Goal: Transaction & Acquisition: Book appointment/travel/reservation

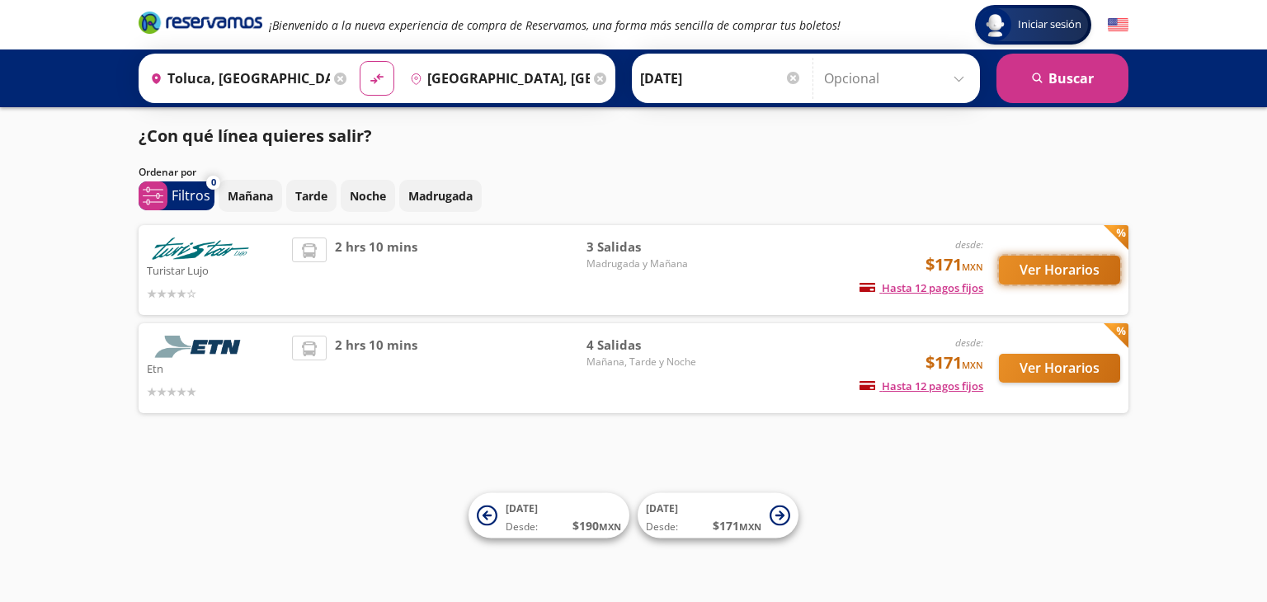
click at [1041, 264] on button "Ver Horarios" at bounding box center [1059, 270] width 121 height 29
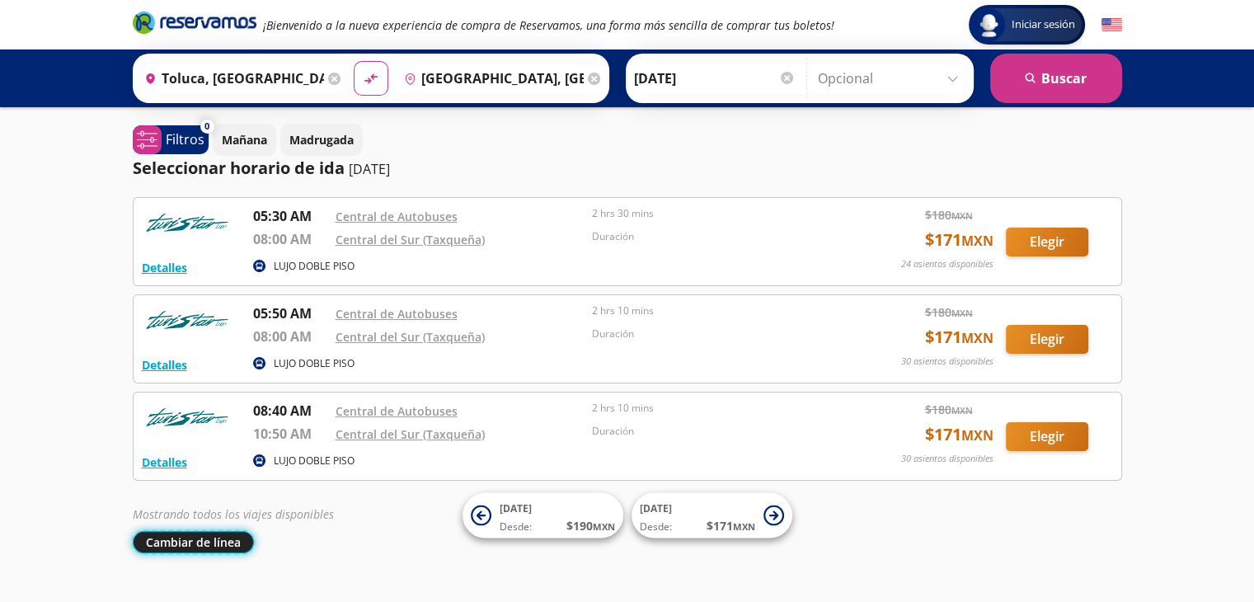
click at [204, 543] on button "Cambiar de línea" at bounding box center [193, 542] width 121 height 22
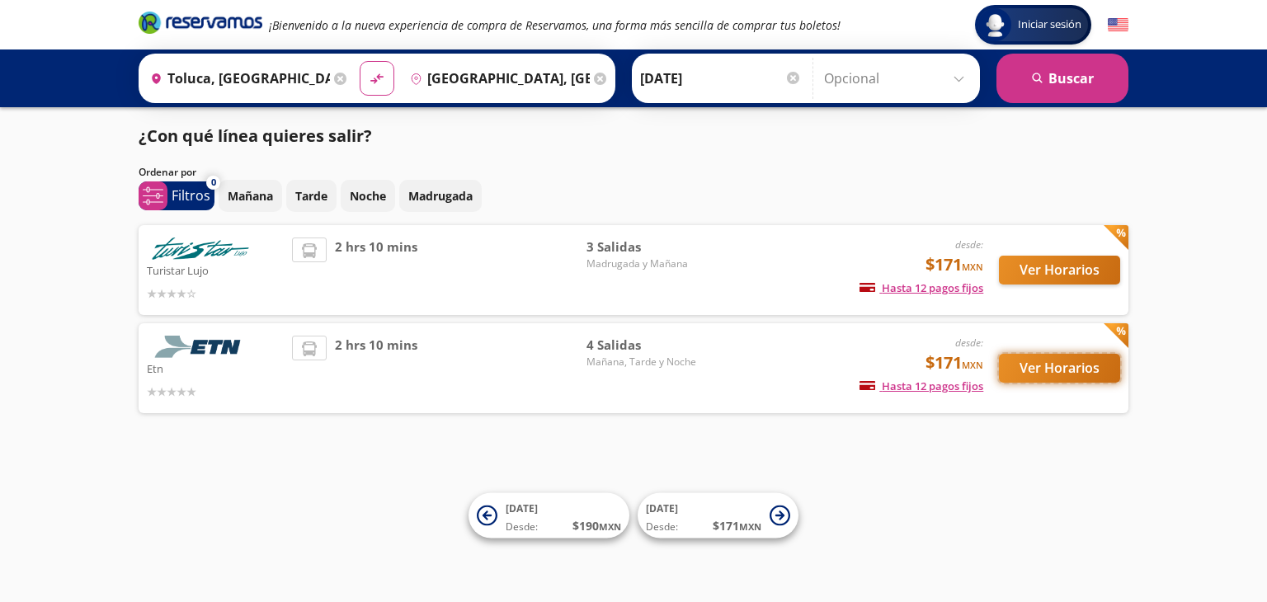
click at [1029, 369] on button "Ver Horarios" at bounding box center [1059, 368] width 121 height 29
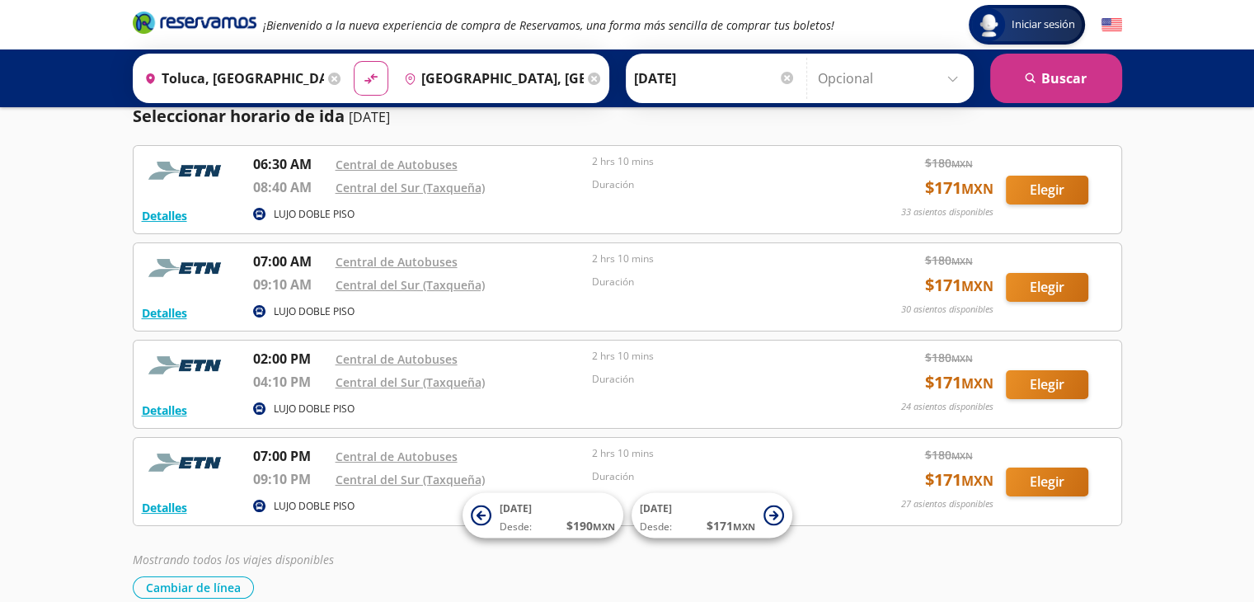
scroll to position [51, 0]
click at [447, 383] on link "Central del Sur (Taxqueña)" at bounding box center [410, 383] width 149 height 16
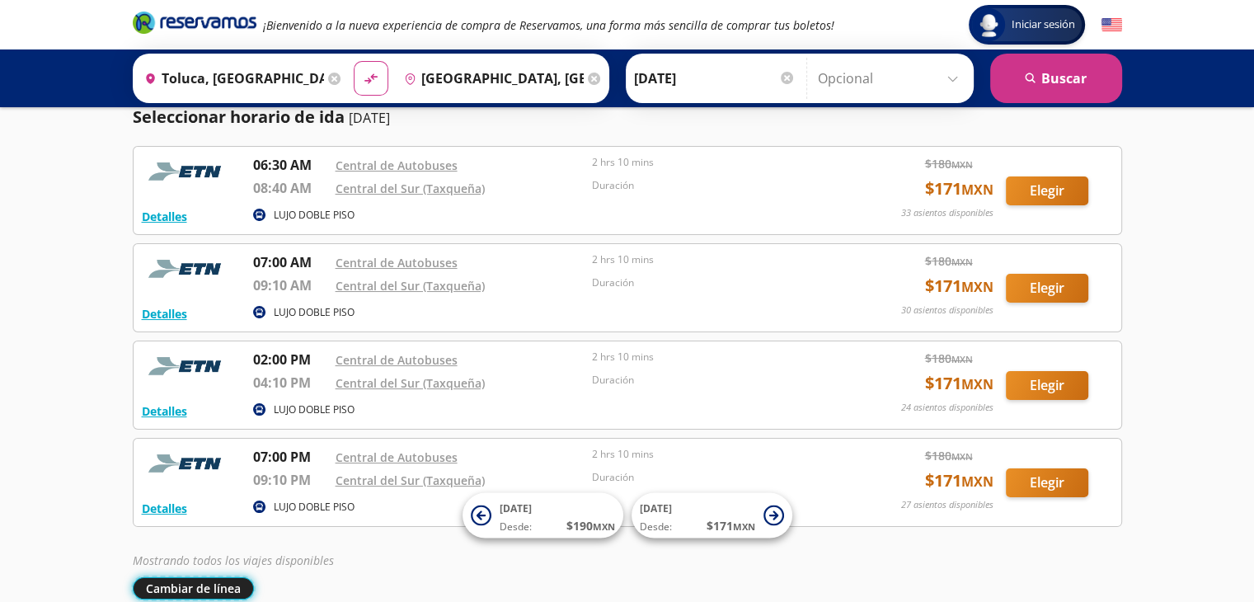
click at [249, 581] on button "Cambiar de línea" at bounding box center [193, 588] width 121 height 22
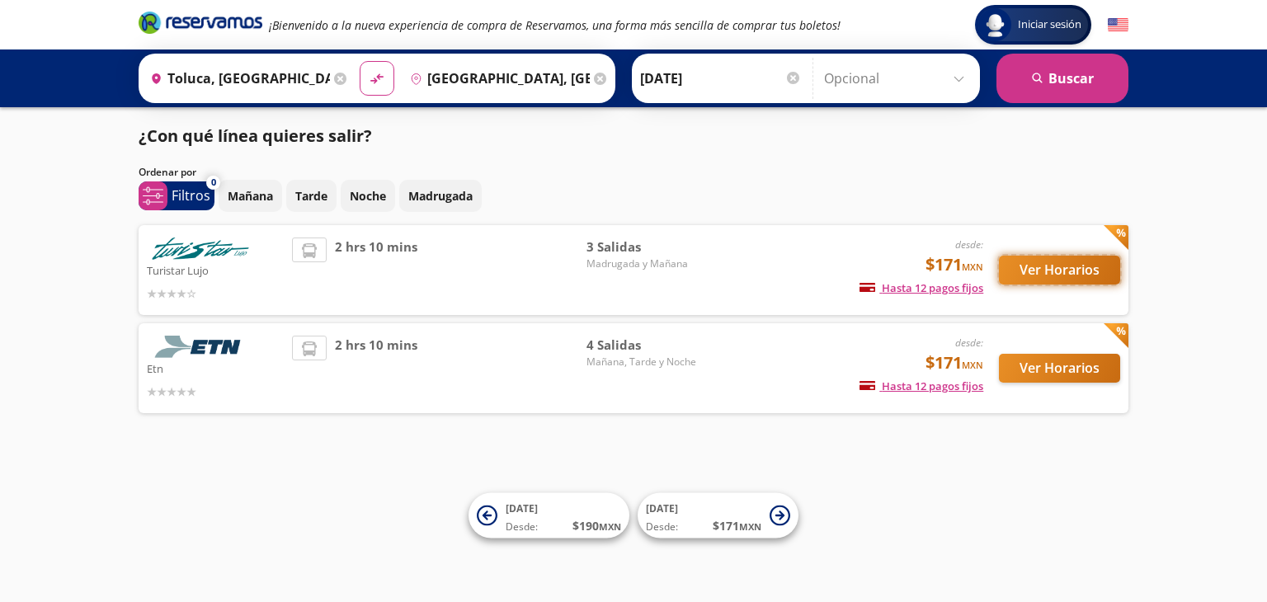
click at [1055, 270] on button "Ver Horarios" at bounding box center [1059, 270] width 121 height 29
